Goal: Use online tool/utility: Utilize a website feature to perform a specific function

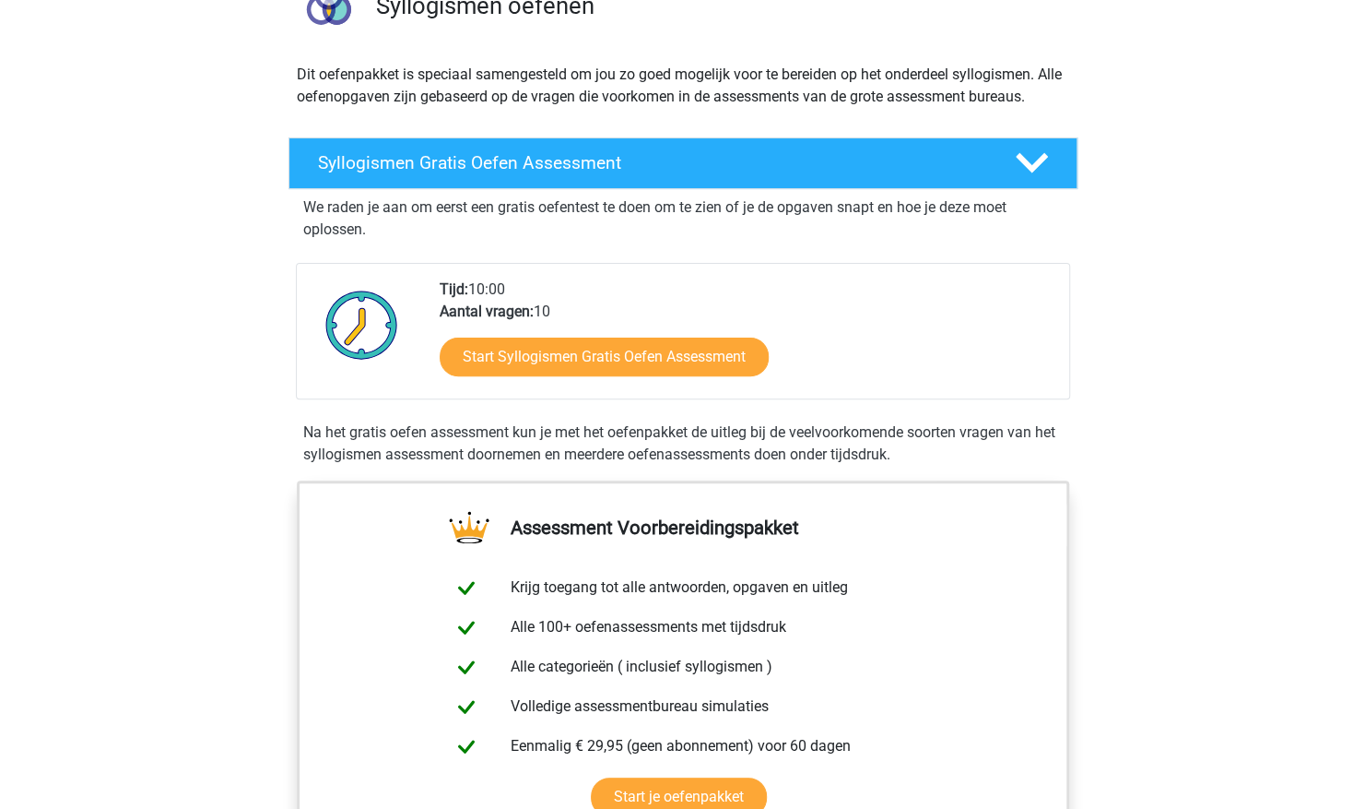
scroll to position [181, 0]
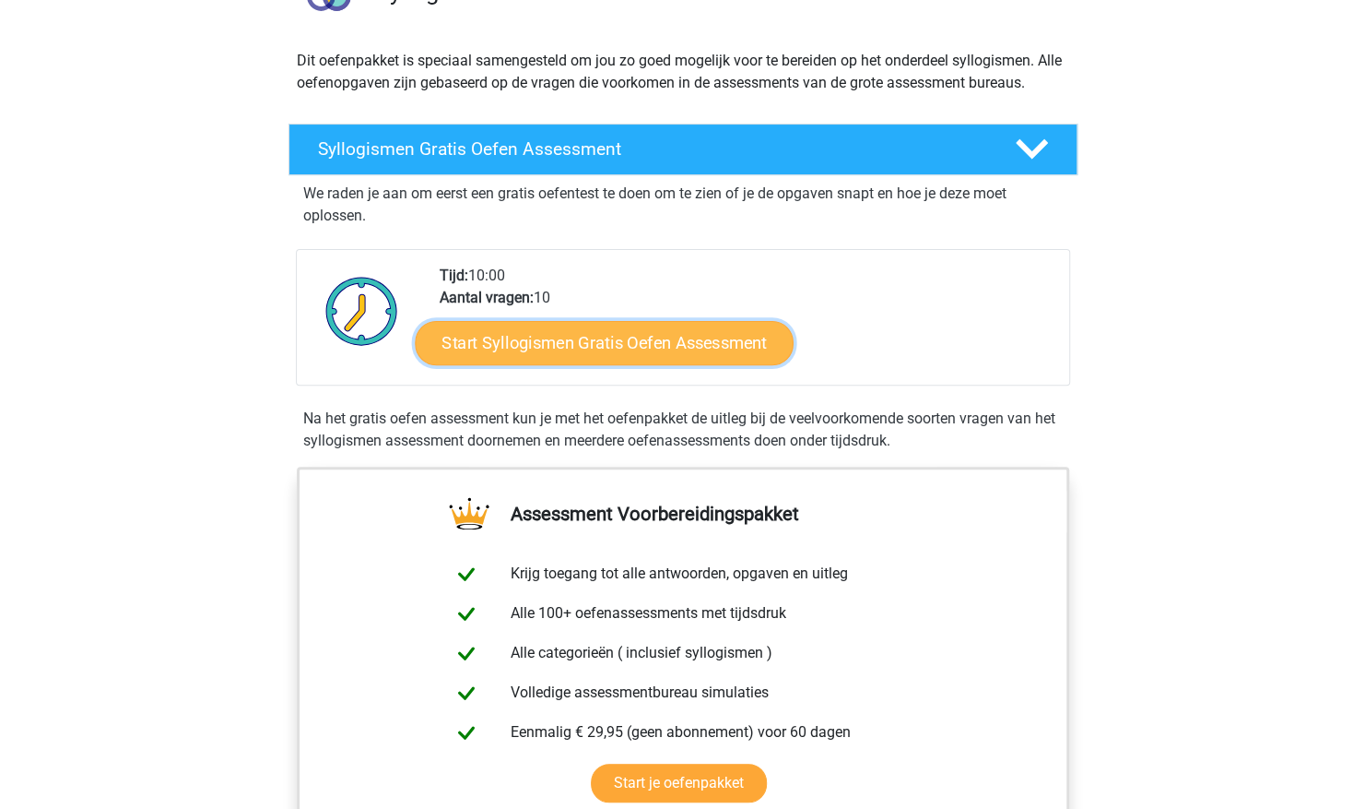
click at [629, 355] on link "Start Syllogismen Gratis Oefen Assessment" at bounding box center [604, 342] width 379 height 44
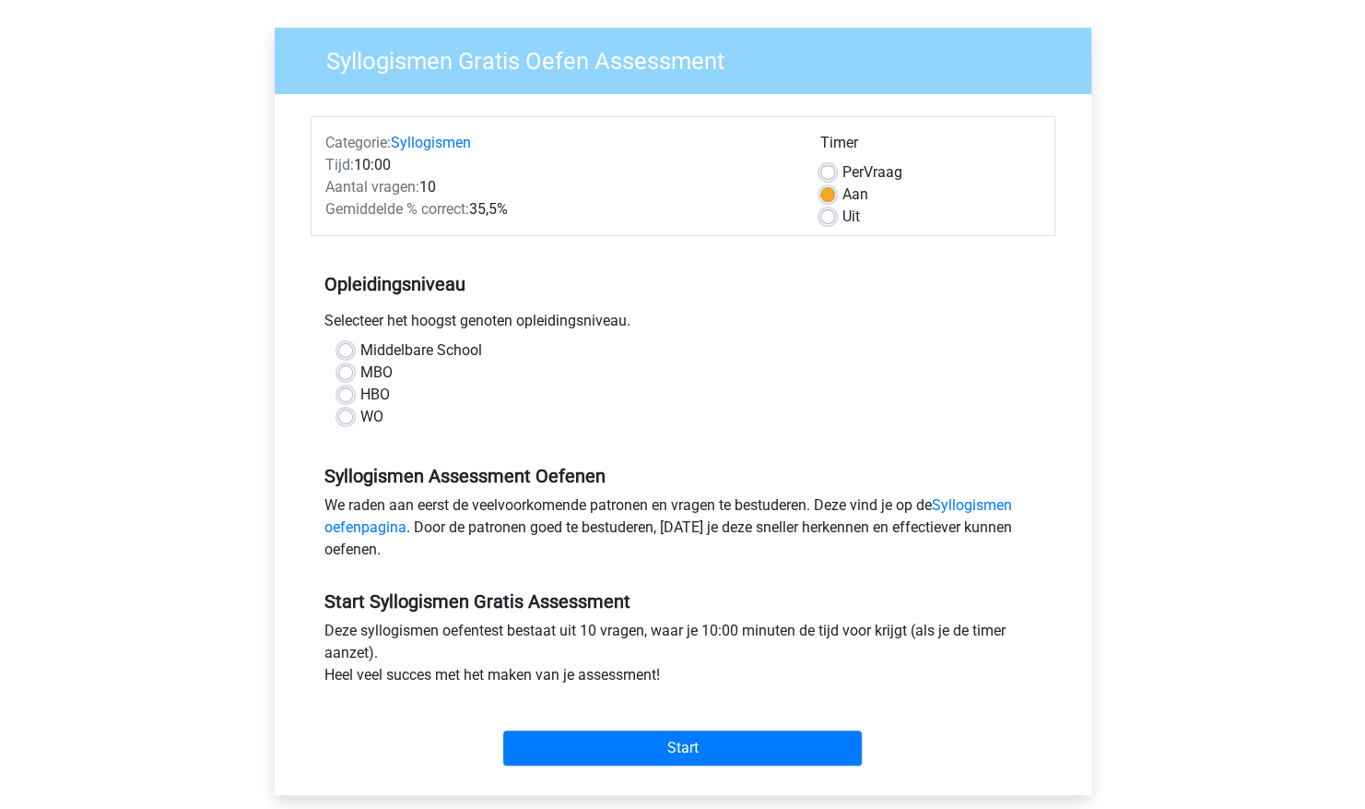
scroll to position [124, 0]
click at [375, 387] on label "HBO" at bounding box center [375, 394] width 30 height 22
click at [353, 387] on input "HBO" at bounding box center [345, 392] width 15 height 18
radio input "true"
click at [660, 756] on input "Start" at bounding box center [682, 746] width 359 height 35
